Goal: Information Seeking & Learning: Find specific fact

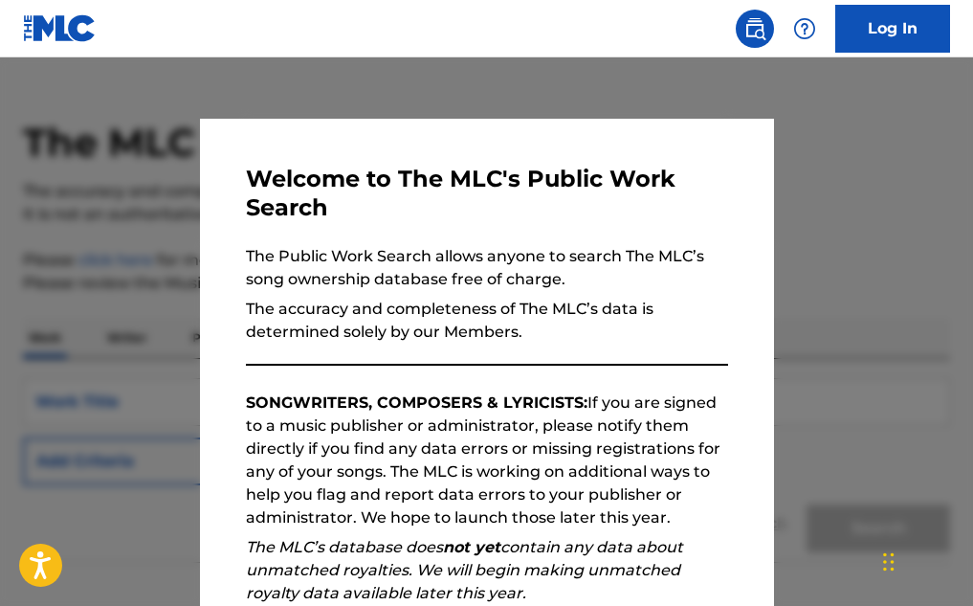
scroll to position [153, 0]
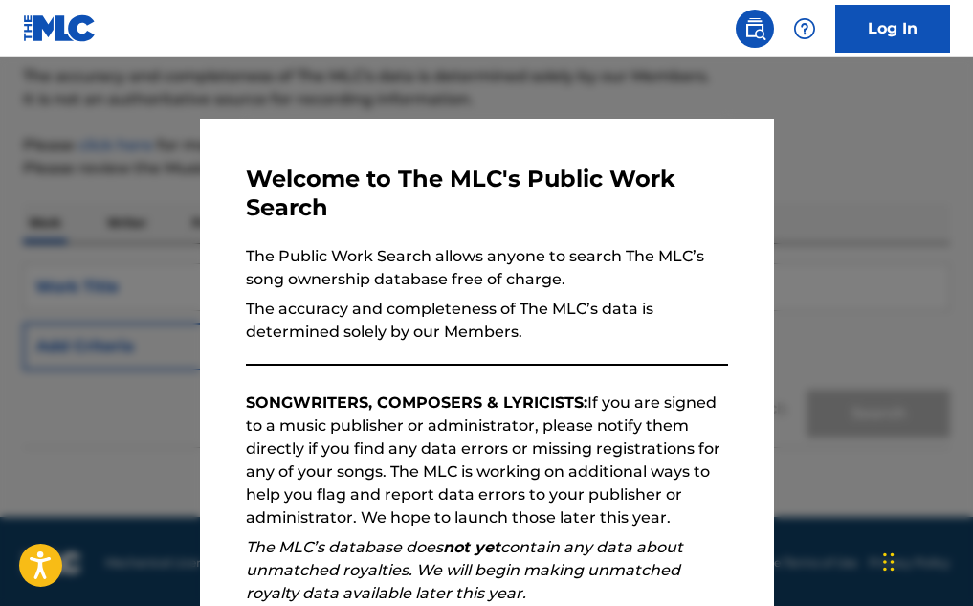
drag, startPoint x: 806, startPoint y: 469, endPoint x: 864, endPoint y: 248, distance: 228.6
click at [864, 248] on div at bounding box center [486, 360] width 973 height 606
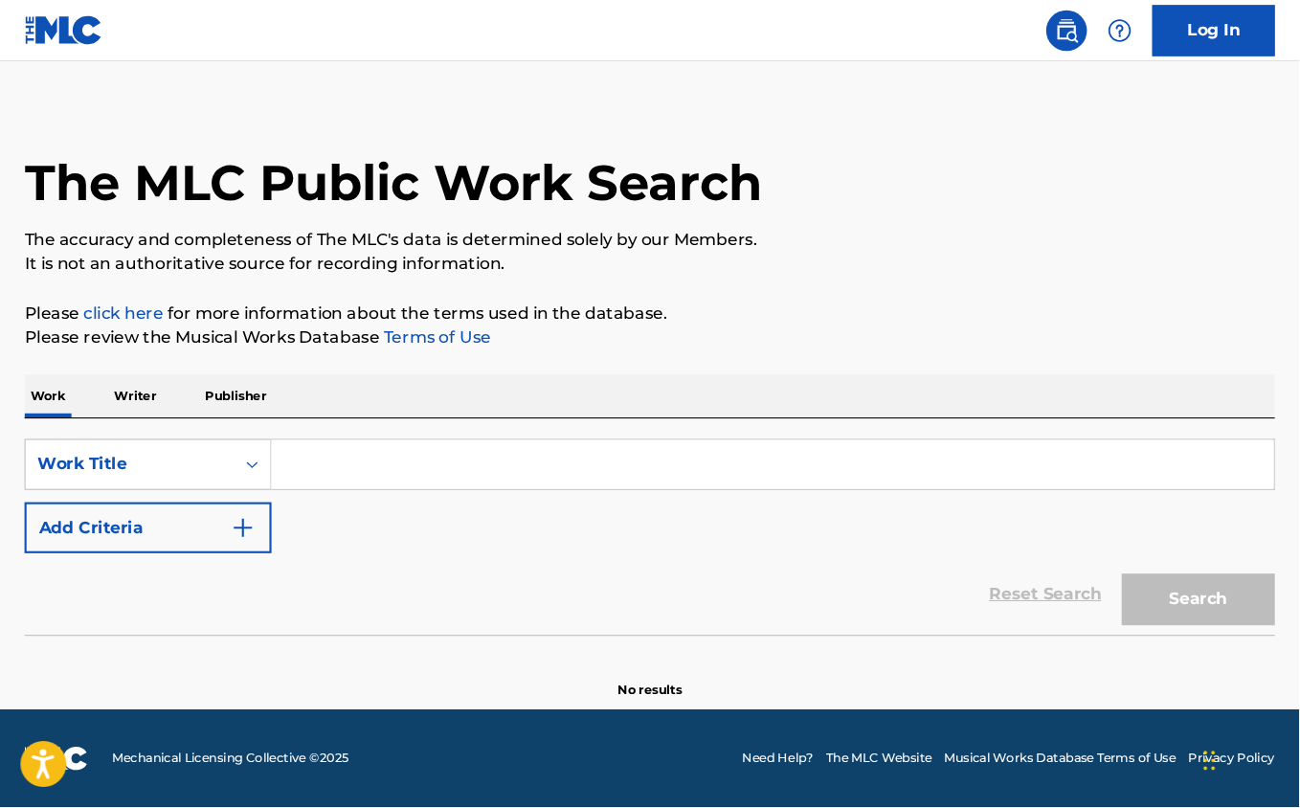
scroll to position [0, 0]
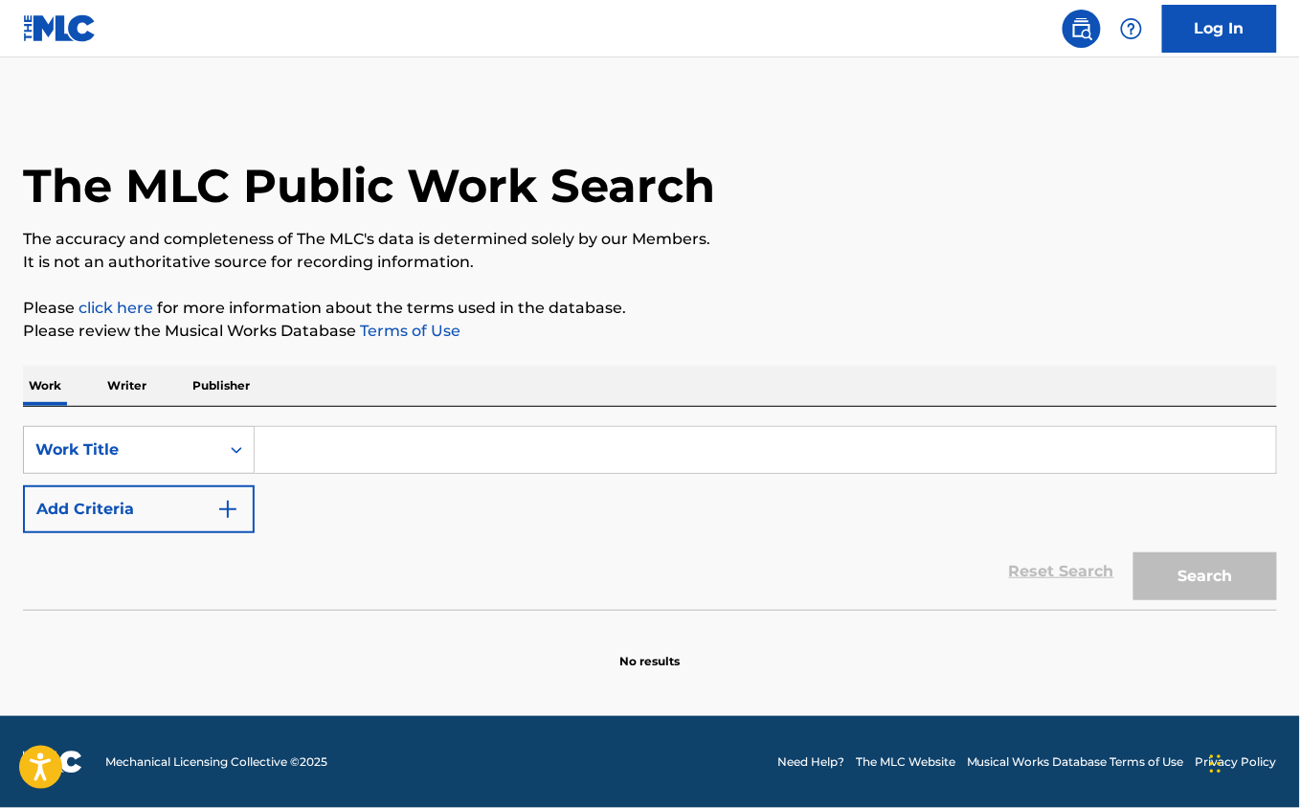
drag, startPoint x: 971, startPoint y: 0, endPoint x: 219, endPoint y: 383, distance: 844.0
click at [219, 383] on p "Publisher" at bounding box center [221, 386] width 69 height 40
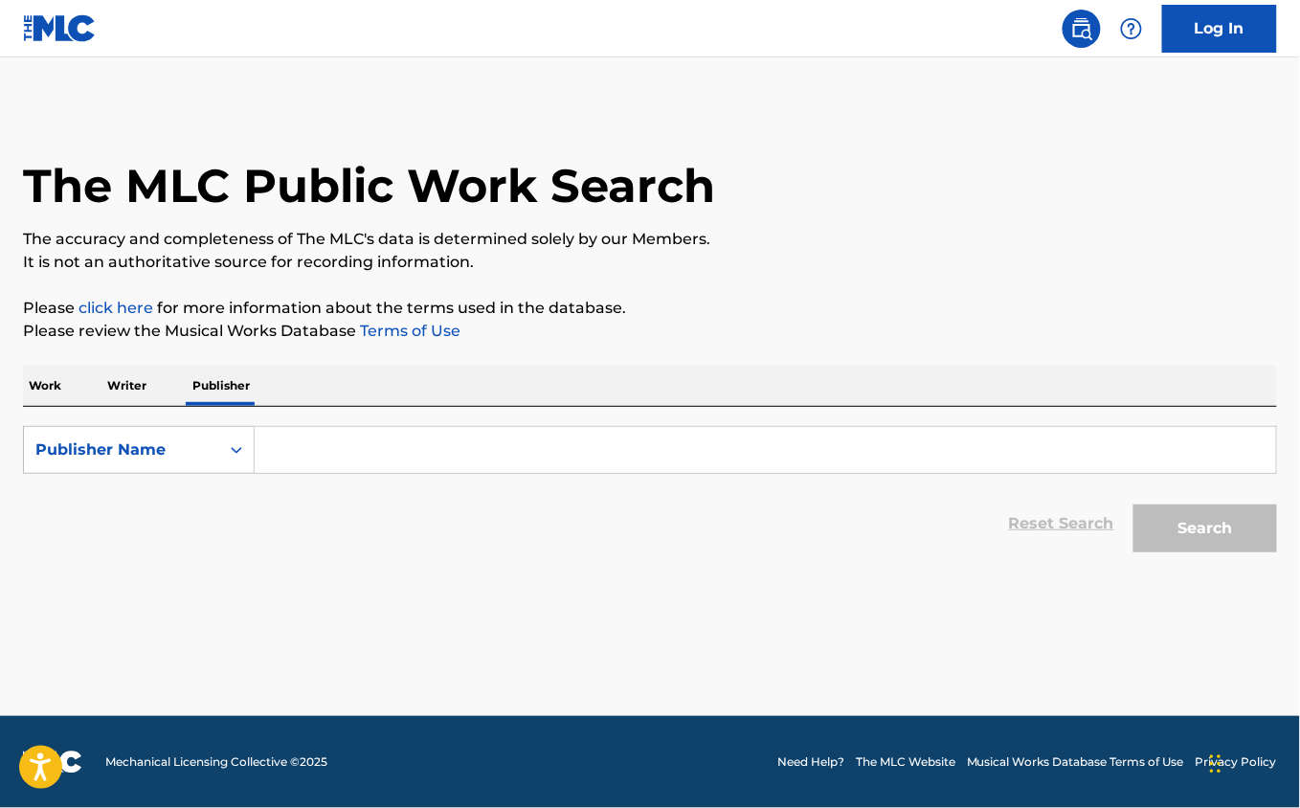
click at [326, 452] on input "Search Form" at bounding box center [765, 450] width 1021 height 46
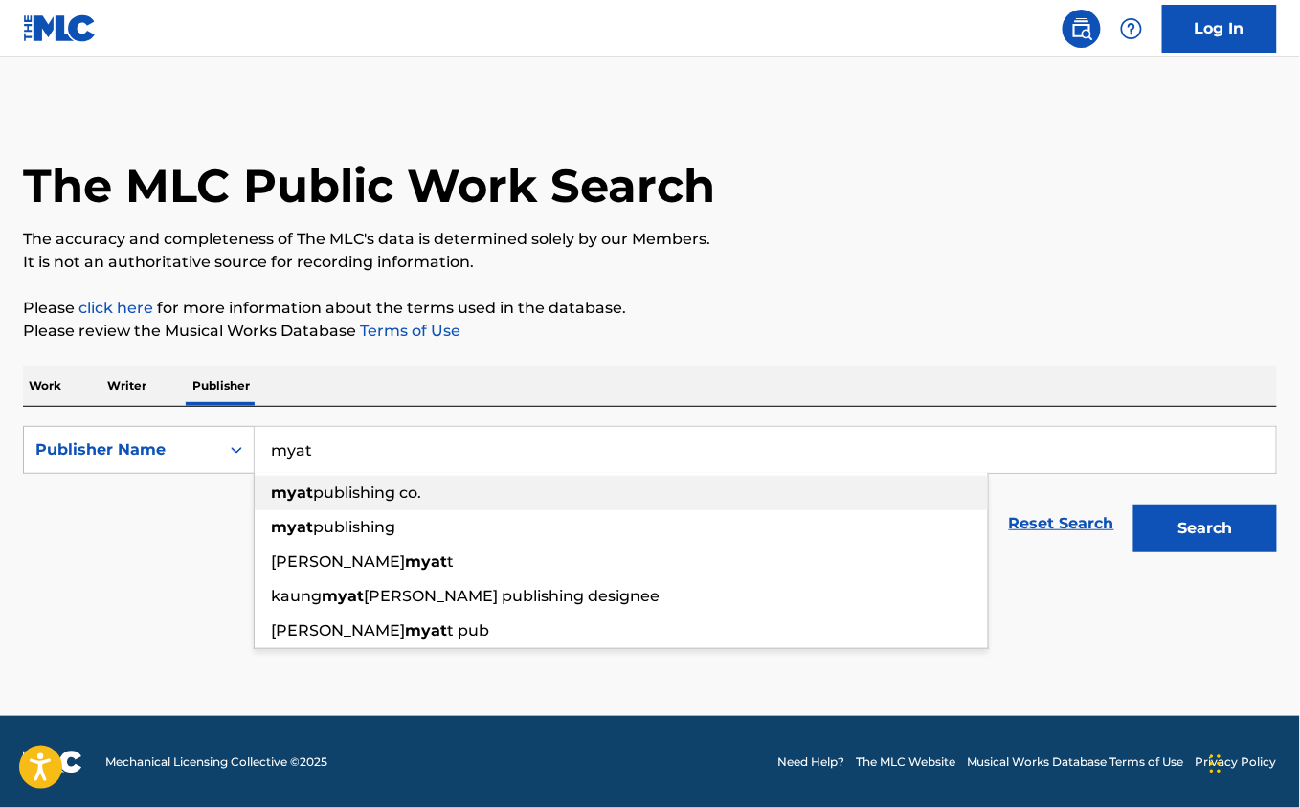
click at [380, 486] on span "publishing co." at bounding box center [367, 492] width 108 height 18
type input "myat publishing co."
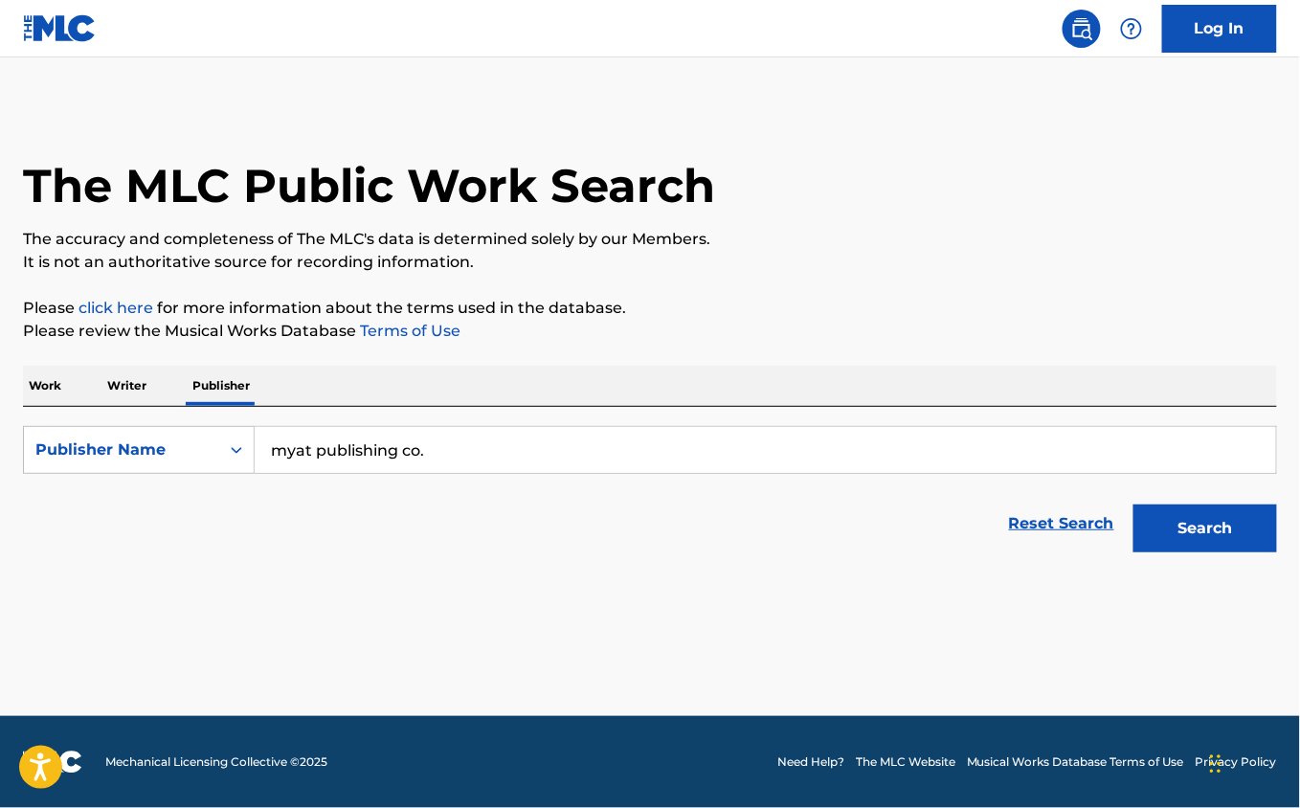
click at [972, 524] on button "Search" at bounding box center [1205, 528] width 144 height 48
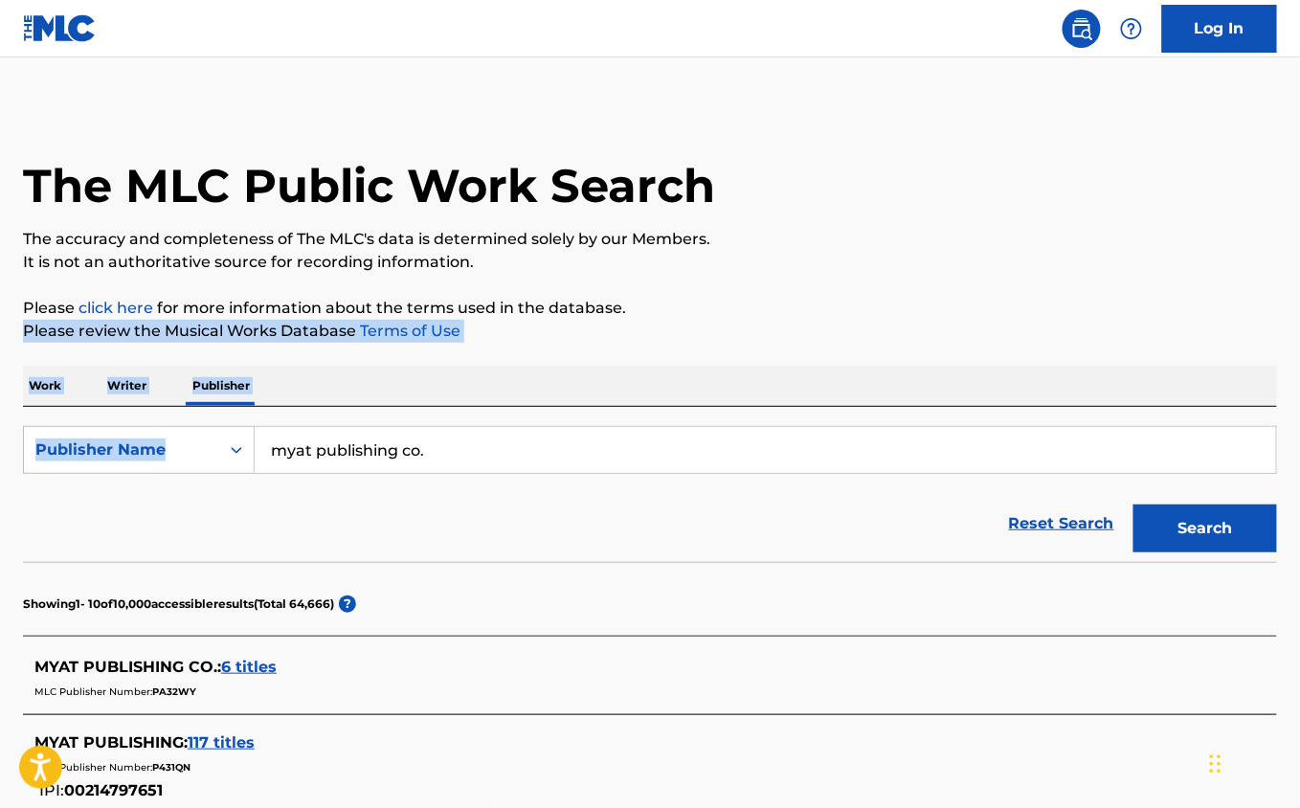
drag, startPoint x: 1299, startPoint y: 314, endPoint x: 1291, endPoint y: 444, distance: 130.4
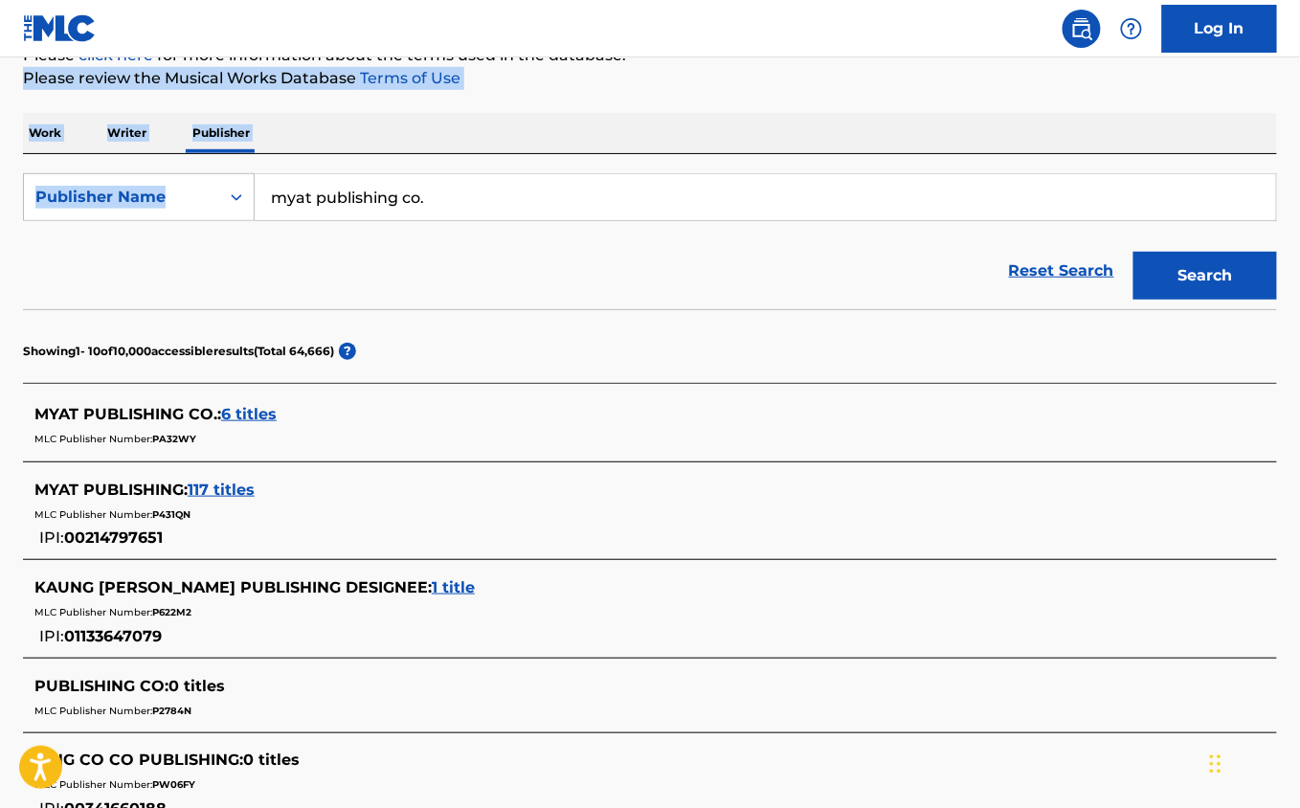
scroll to position [157, 0]
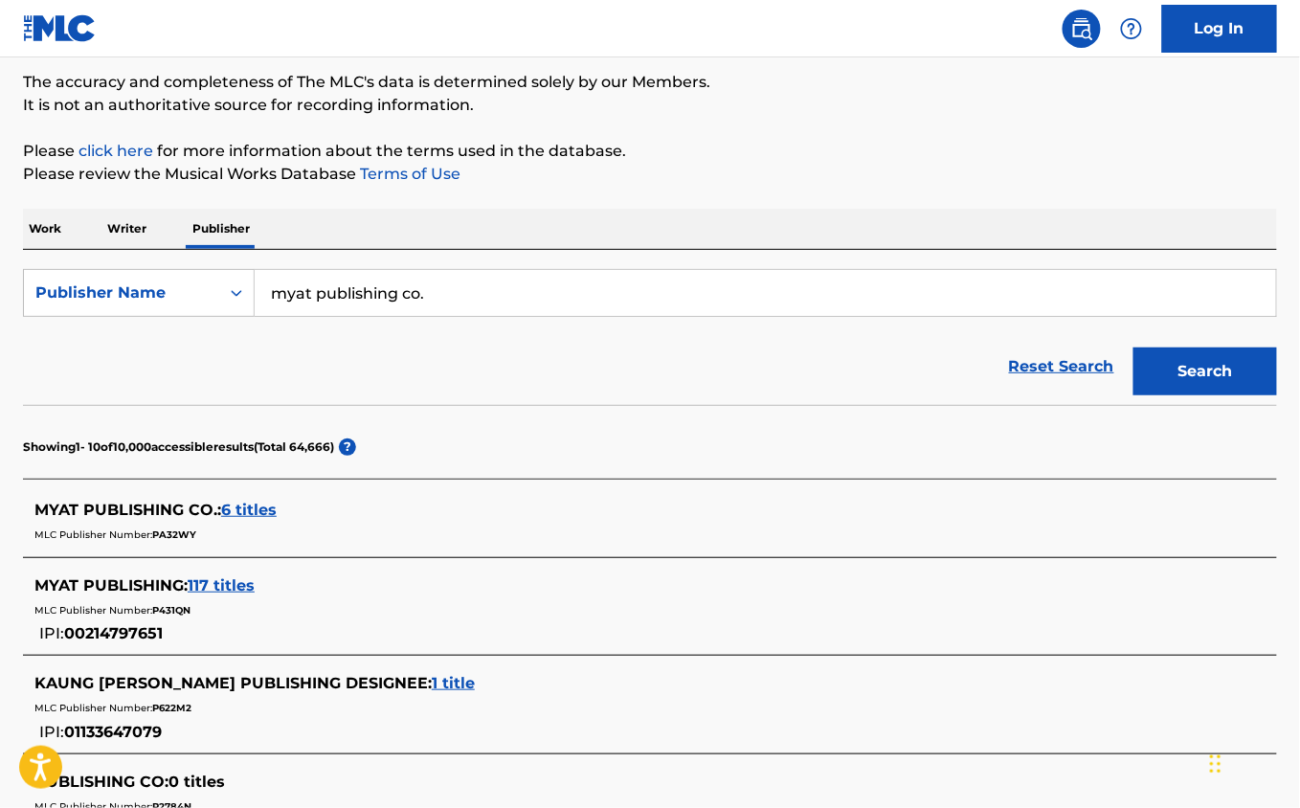
click at [253, 503] on span "6 titles" at bounding box center [249, 509] width 56 height 18
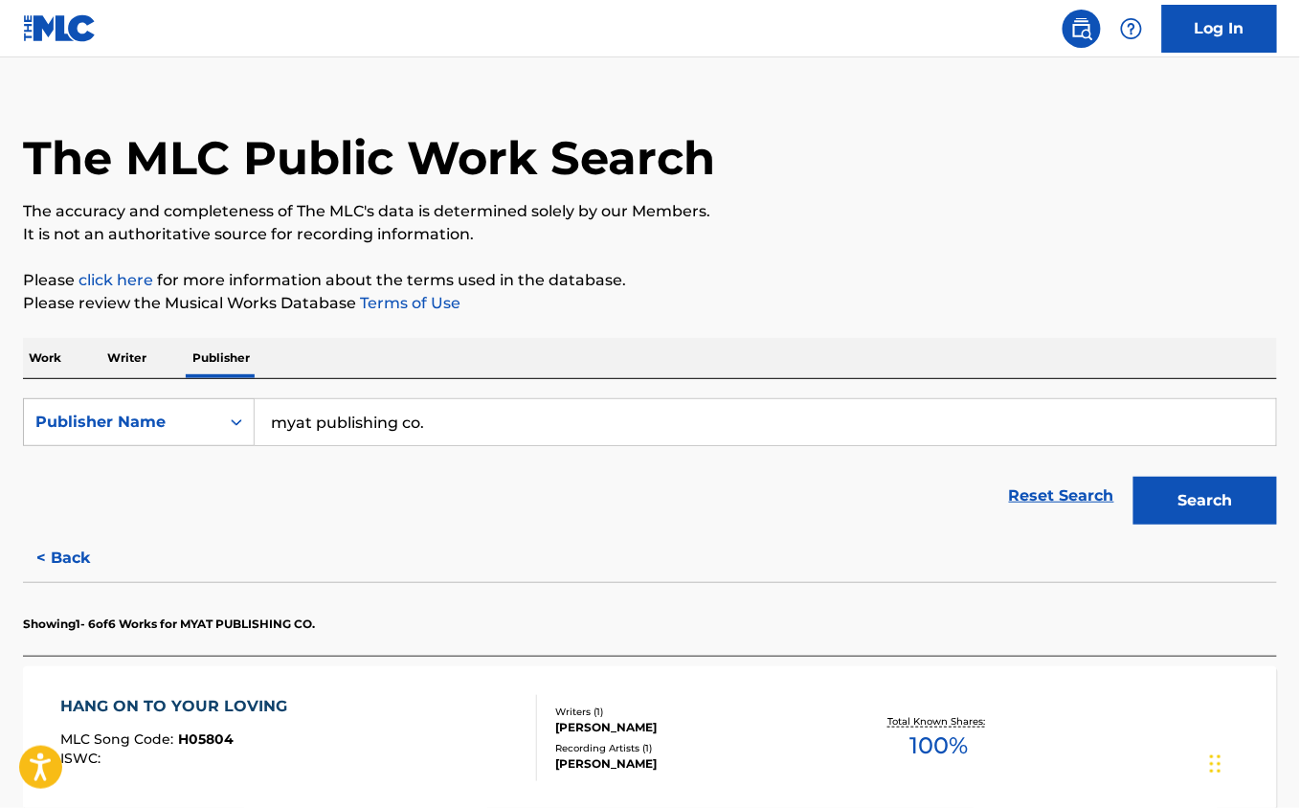
scroll to position [0, 0]
